Goal: Check status: Check status

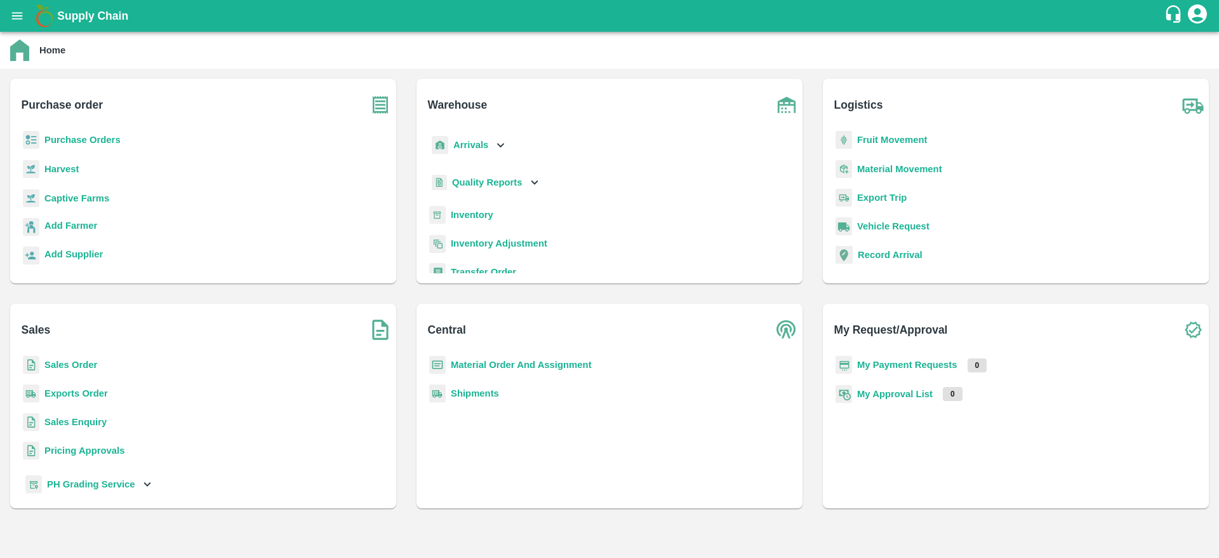
click at [64, 133] on p "Purchase Orders" at bounding box center [82, 140] width 76 height 14
click at [74, 145] on p "Purchase Orders" at bounding box center [82, 140] width 76 height 14
click at [65, 143] on b "Purchase Orders" at bounding box center [82, 140] width 76 height 10
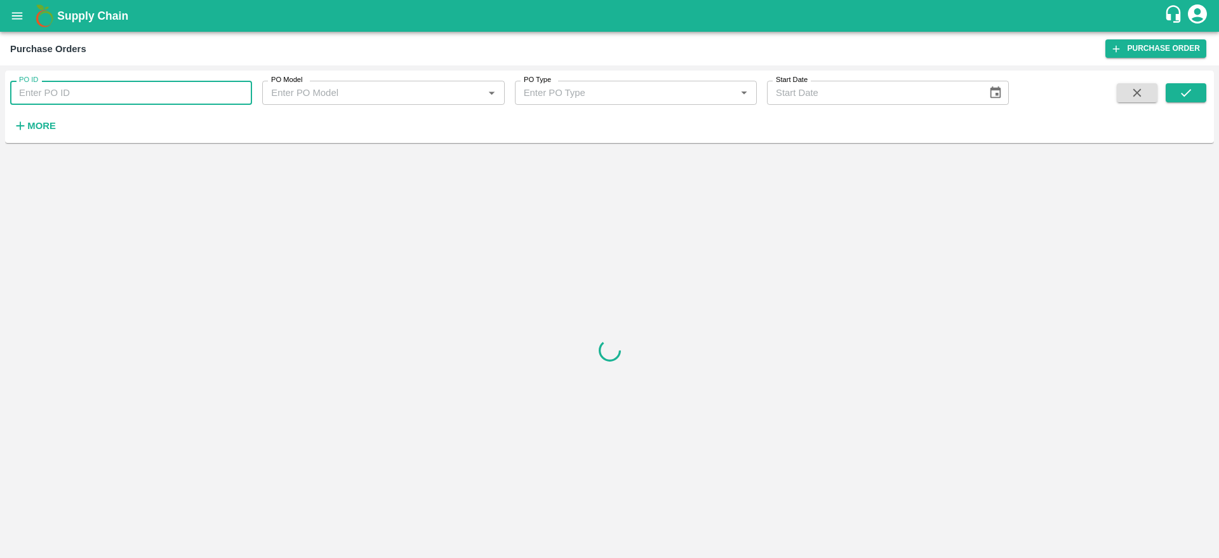
paste input "102709"
click at [92, 97] on input "102709" at bounding box center [131, 93] width 242 height 24
type input "102709"
click at [1190, 88] on icon "submit" at bounding box center [1186, 93] width 14 height 14
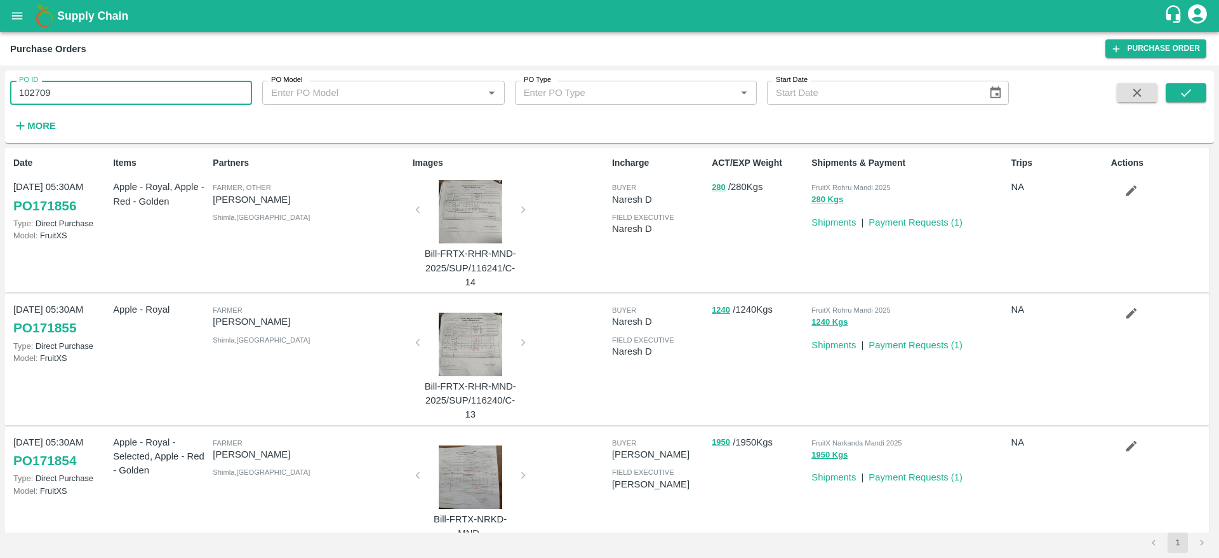
click at [131, 89] on input "102709" at bounding box center [131, 93] width 242 height 24
click at [1186, 90] on icon "submit" at bounding box center [1186, 93] width 14 height 14
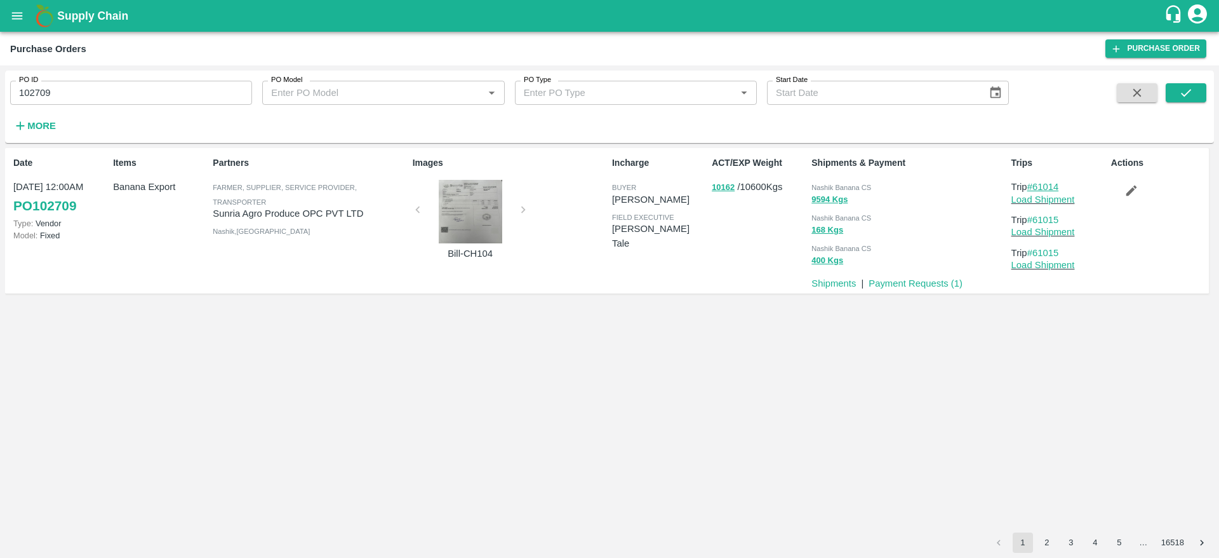
copy link "61014"
drag, startPoint x: 1067, startPoint y: 188, endPoint x: 1037, endPoint y: 189, distance: 30.5
click at [1037, 189] on p "Trip #61014" at bounding box center [1059, 187] width 95 height 14
copy link "61015"
drag, startPoint x: 1066, startPoint y: 220, endPoint x: 1037, endPoint y: 220, distance: 29.2
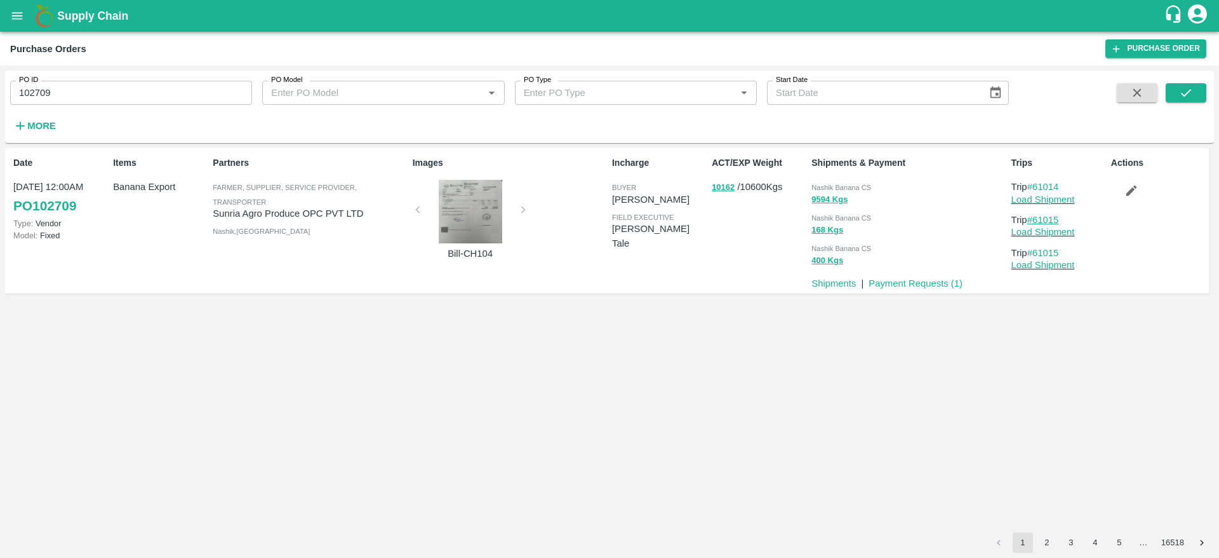
click at [1037, 220] on p "Trip #61015" at bounding box center [1059, 220] width 95 height 14
click at [484, 225] on div at bounding box center [470, 212] width 95 height 64
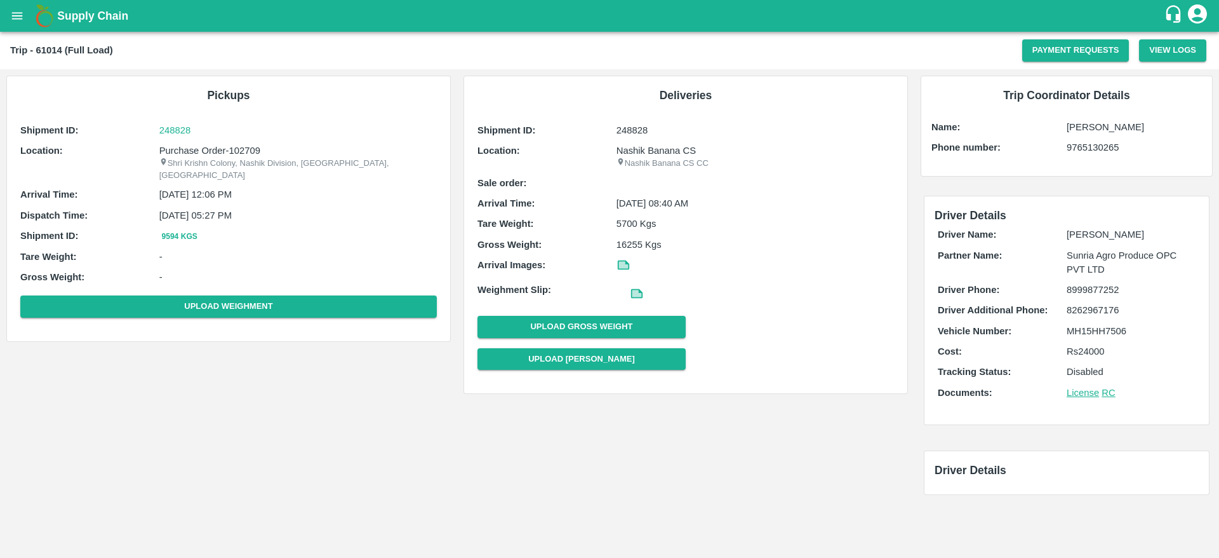
click at [631, 292] on icon at bounding box center [637, 293] width 12 height 10
click at [637, 293] on icon at bounding box center [637, 293] width 10 height 7
click at [626, 258] on icon at bounding box center [624, 265] width 14 height 14
